Goal: Task Accomplishment & Management: Use online tool/utility

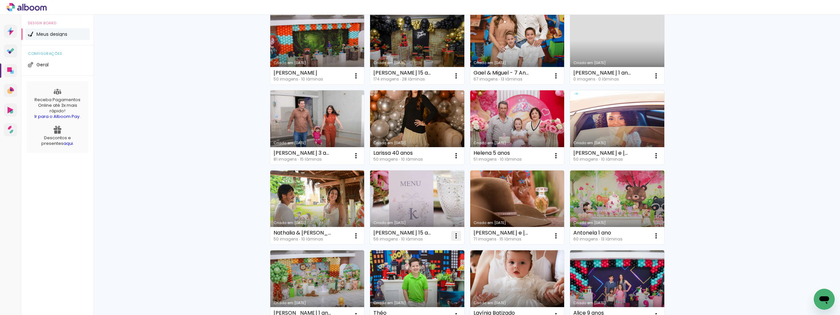
scroll to position [164, 0]
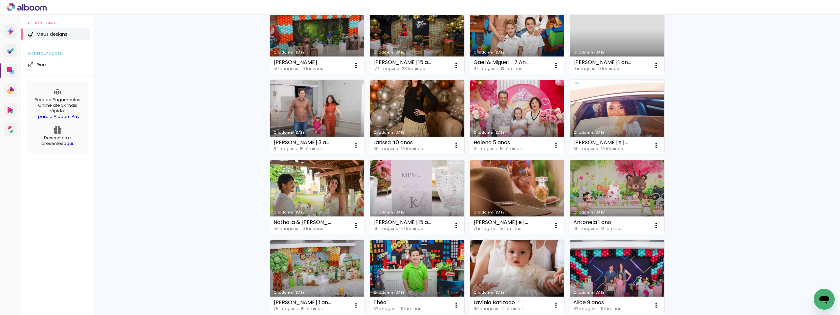
click at [312, 177] on link "Criado em [DATE]" at bounding box center [317, 197] width 94 height 74
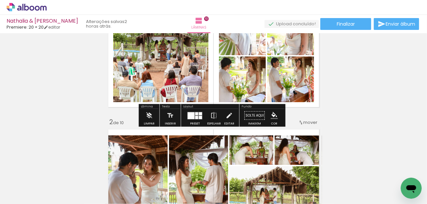
scroll to position [131, 0]
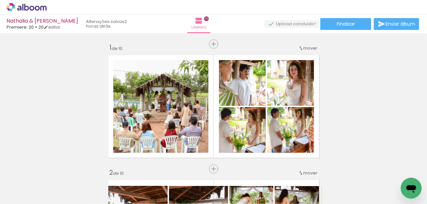
scroll to position [131, 0]
